Goal: Task Accomplishment & Management: Manage account settings

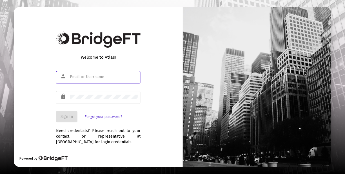
click at [104, 79] on input "text" at bounding box center [104, 77] width 68 height 5
type input "[EMAIL_ADDRESS][DOMAIN_NAME]"
click at [104, 94] on div at bounding box center [104, 97] width 68 height 14
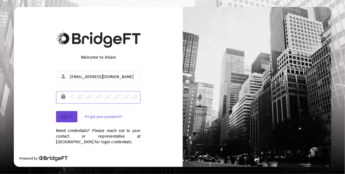
click at [69, 115] on span "Sign In" at bounding box center [67, 116] width 12 height 5
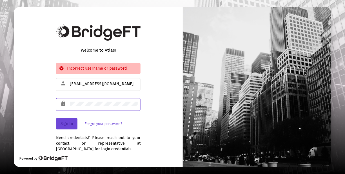
click at [66, 124] on span "Sign In" at bounding box center [67, 123] width 12 height 5
click at [70, 122] on span "Sign In" at bounding box center [67, 123] width 12 height 5
click at [70, 125] on span "Sign In" at bounding box center [67, 123] width 12 height 5
click at [70, 122] on span "Sign In" at bounding box center [67, 123] width 12 height 5
click at [72, 123] on span "Sign In" at bounding box center [67, 123] width 12 height 5
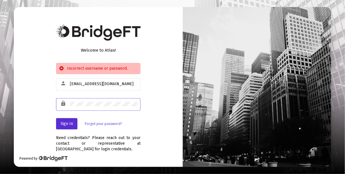
click at [98, 124] on link "Forgot your password?" at bounding box center [103, 124] width 37 height 6
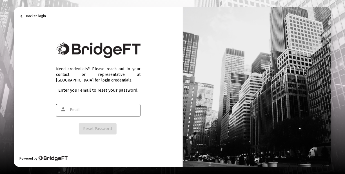
click at [103, 103] on div at bounding box center [104, 110] width 68 height 14
click at [102, 106] on div at bounding box center [104, 110] width 68 height 14
click at [86, 109] on input "text" at bounding box center [104, 110] width 68 height 5
click at [79, 109] on input "text" at bounding box center [104, 110] width 68 height 5
drag, startPoint x: 79, startPoint y: 109, endPoint x: 75, endPoint y: 110, distance: 3.3
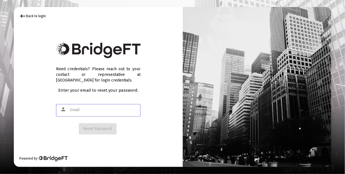
click at [75, 110] on input "text" at bounding box center [104, 110] width 68 height 5
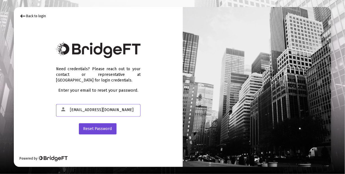
type input "[EMAIL_ADDRESS][DOMAIN_NAME]"
click at [104, 128] on span "Reset Password" at bounding box center [97, 128] width 29 height 5
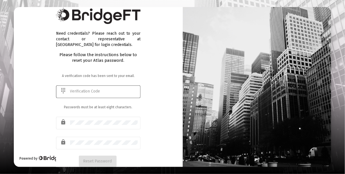
click at [115, 90] on input "text" at bounding box center [104, 91] width 68 height 5
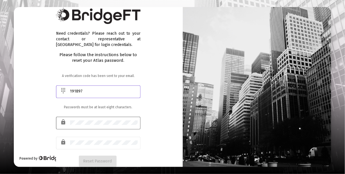
type input "191897"
click at [72, 120] on div at bounding box center [104, 122] width 68 height 14
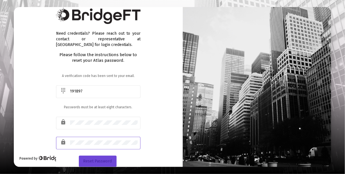
click at [106, 161] on span "Reset Password" at bounding box center [97, 161] width 29 height 5
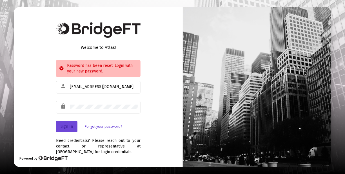
click at [74, 126] on button "Sign In" at bounding box center [66, 126] width 21 height 11
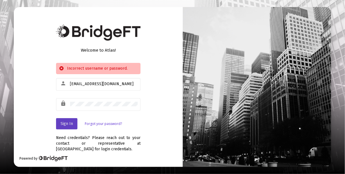
click at [73, 124] on button "Sign In" at bounding box center [66, 123] width 21 height 11
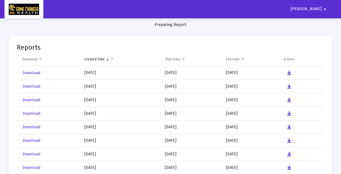
scroll to position [26, 0]
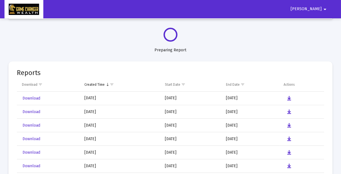
select select "View all"
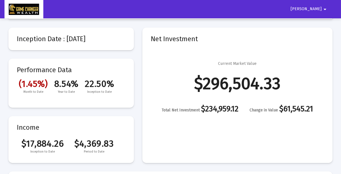
scroll to position [0, 0]
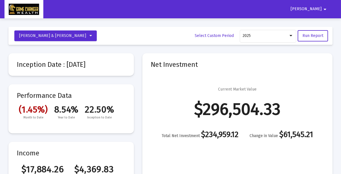
click at [321, 9] on span "[PERSON_NAME]" at bounding box center [306, 9] width 31 height 5
click at [316, 24] on button "Logout" at bounding box center [317, 24] width 32 height 14
